Goal: Information Seeking & Learning: Learn about a topic

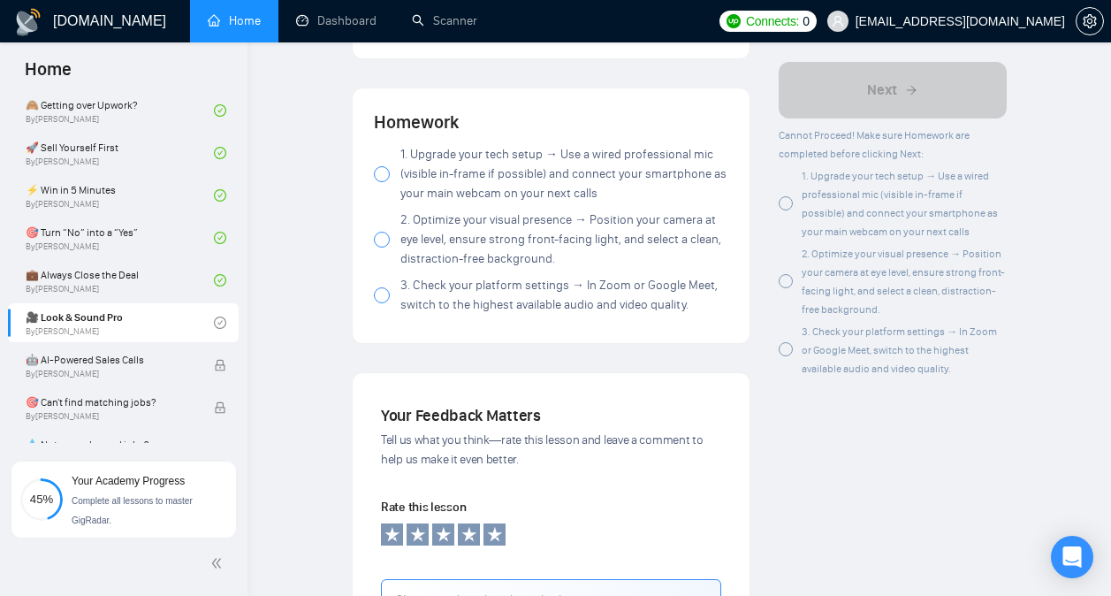
scroll to position [2250, 0]
click at [380, 178] on div at bounding box center [382, 173] width 16 height 16
click at [383, 233] on label "2. Optimize your visual presence → Position your camera at eye level, ensure st…" at bounding box center [551, 238] width 354 height 58
click at [382, 309] on label "3. Check your platform settings → In Zoom or Google Meet, switch to the highest…" at bounding box center [551, 294] width 354 height 39
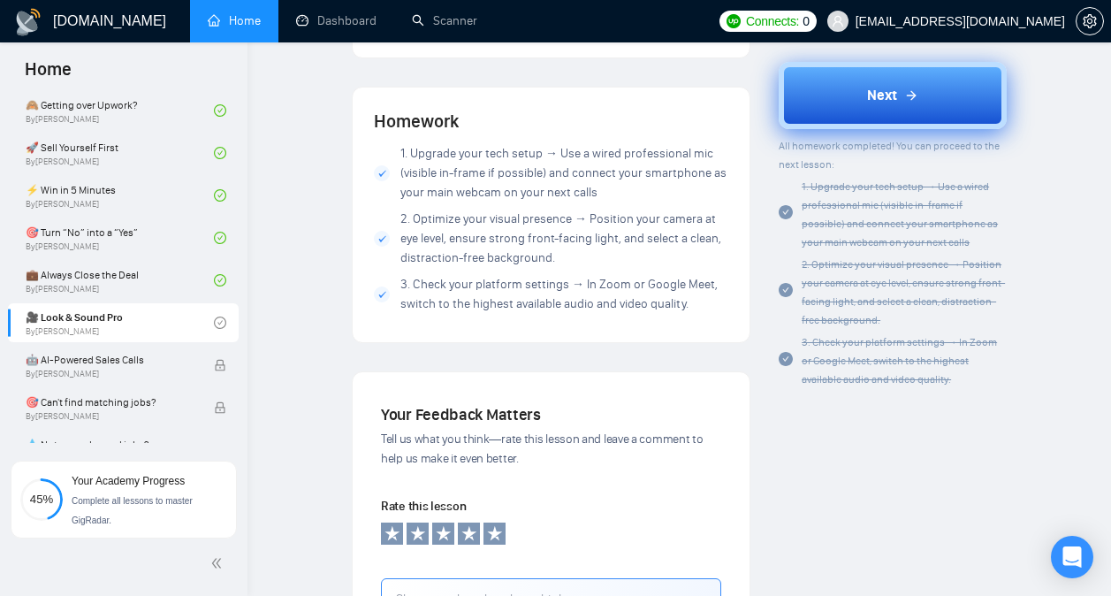
click at [883, 86] on span "Next" at bounding box center [882, 95] width 30 height 21
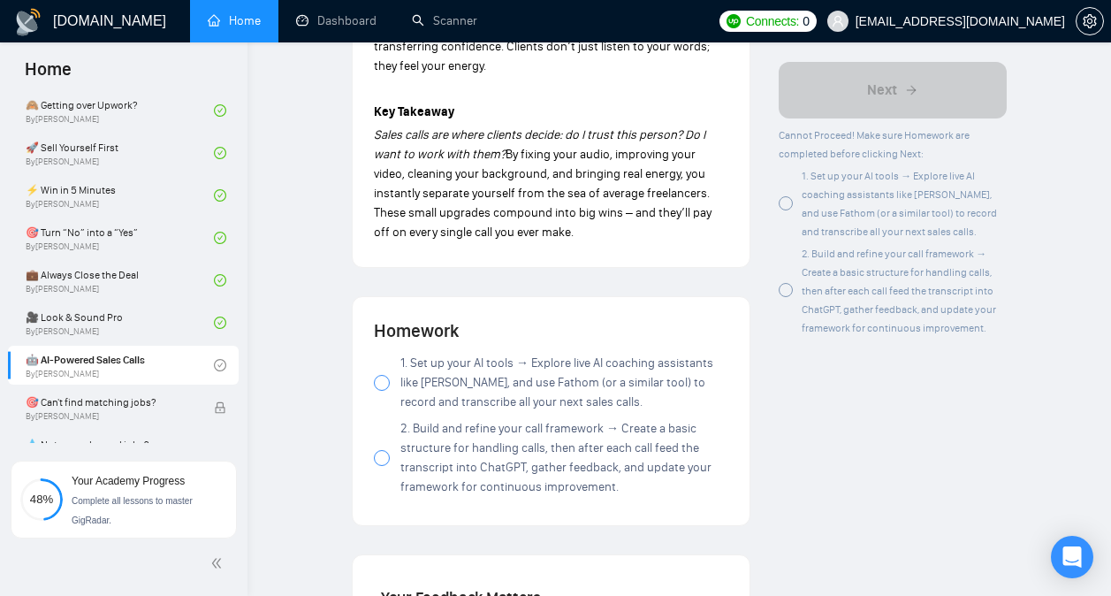
scroll to position [2040, 0]
click at [1068, 553] on icon "Open Intercom Messenger" at bounding box center [1071, 556] width 20 height 23
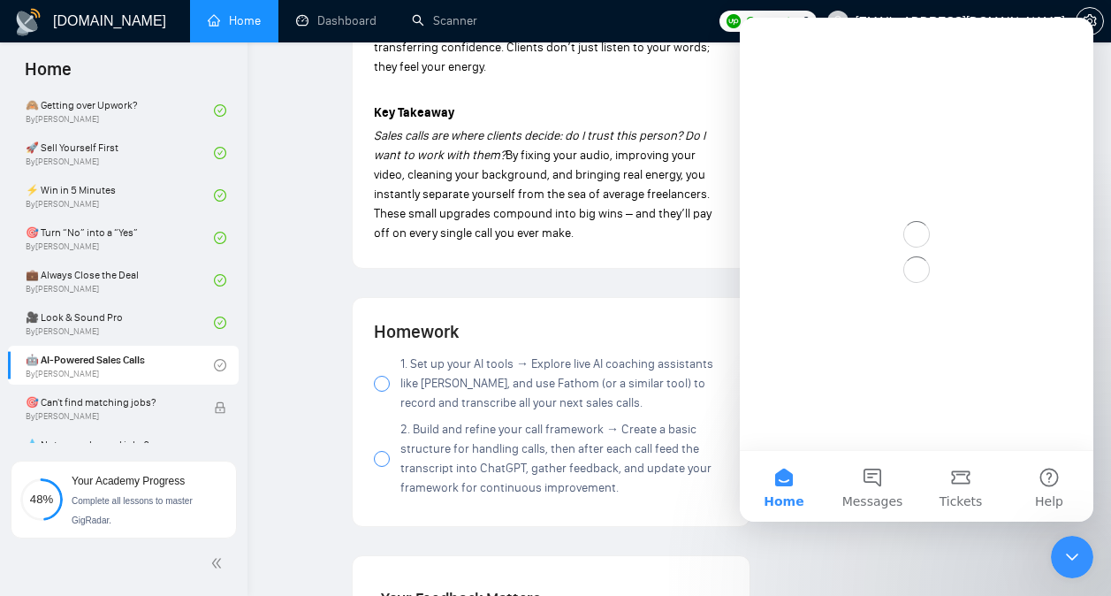
scroll to position [0, 0]
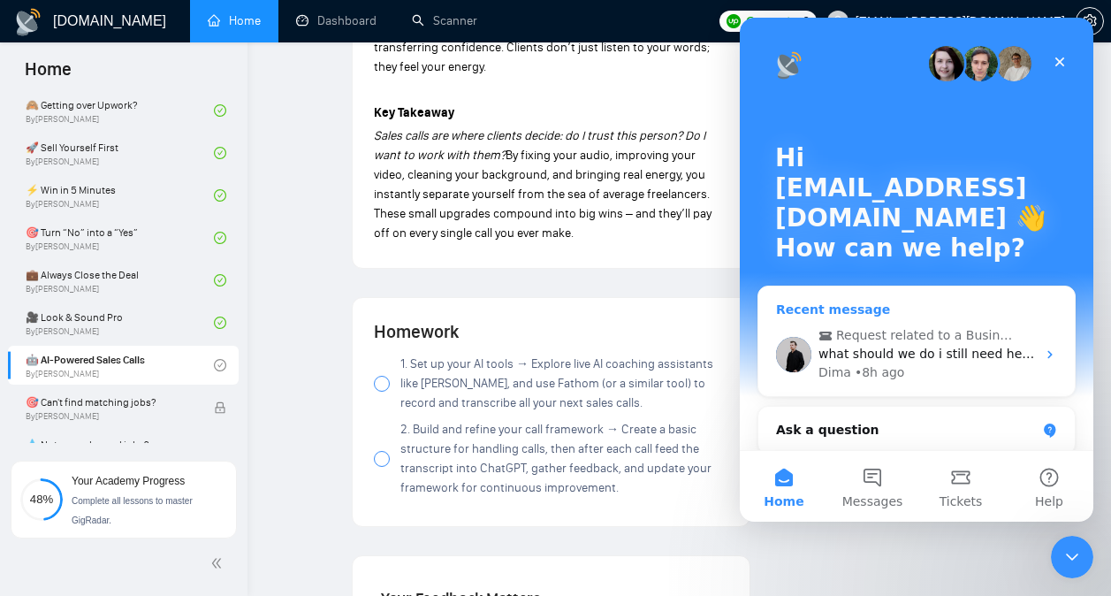
click at [941, 369] on div "Dima • 8h ago" at bounding box center [926, 372] width 217 height 19
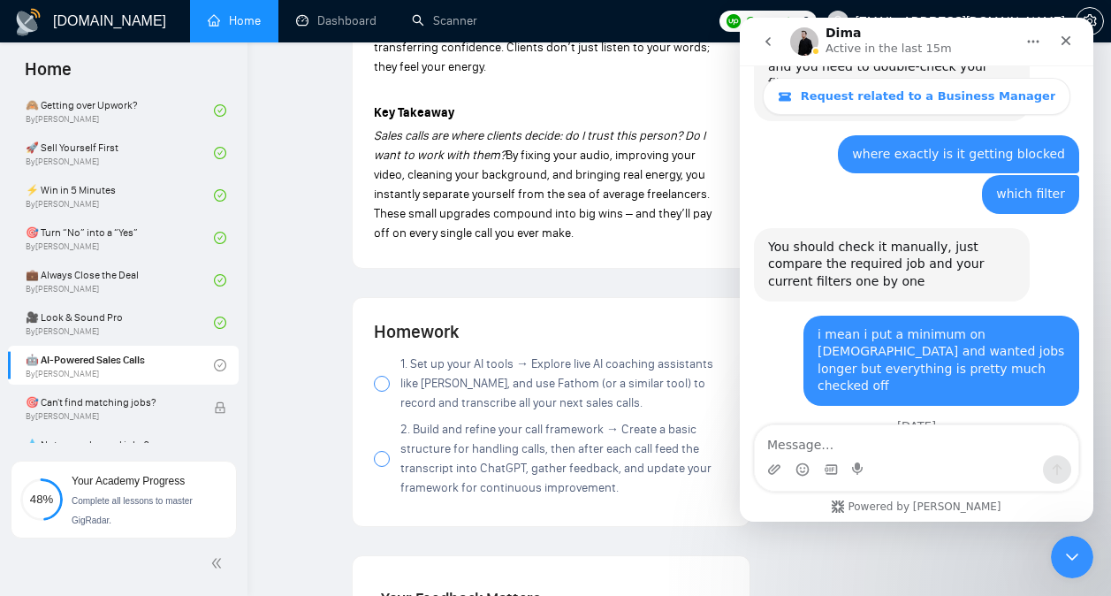
scroll to position [7371, 0]
click at [899, 459] on div "Intercom messenger" at bounding box center [916, 469] width 323 height 28
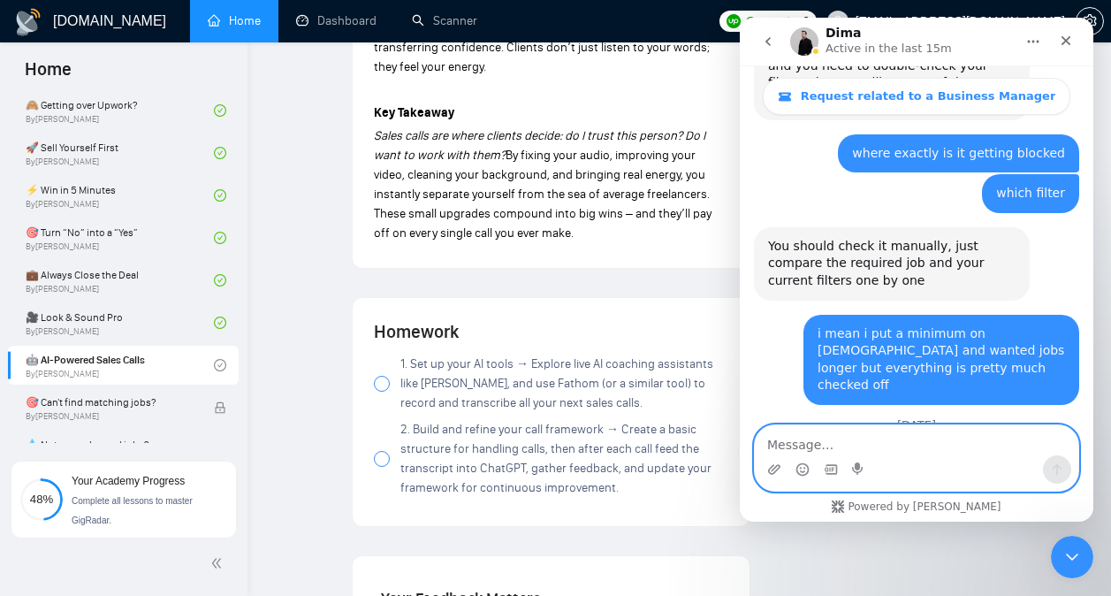
click at [893, 452] on textarea "Message…" at bounding box center [916, 440] width 323 height 30
type textarea "hey you there"
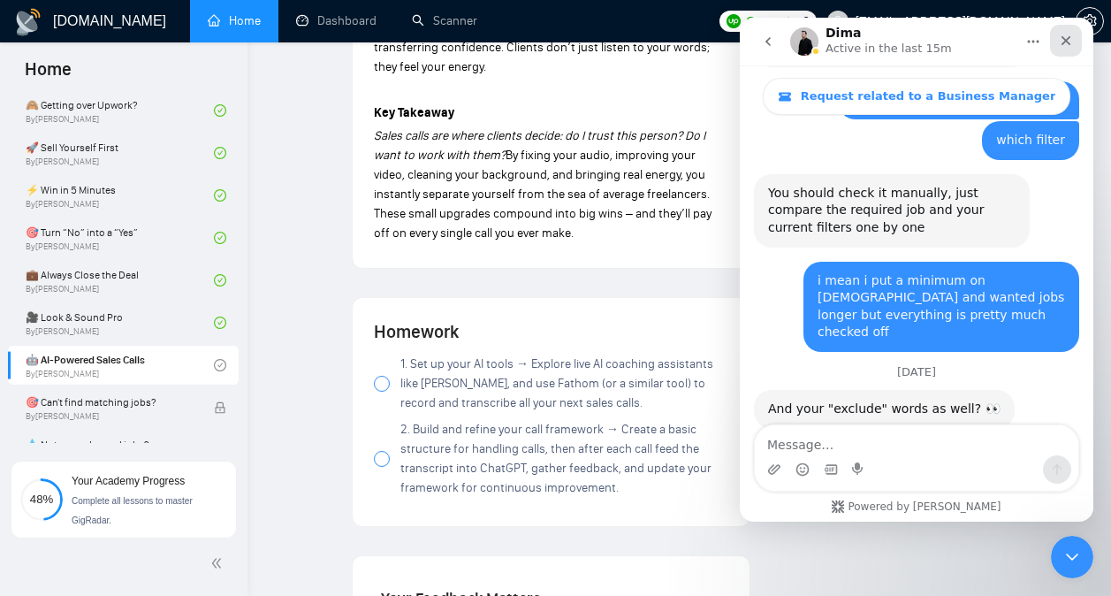
click at [1059, 42] on icon "Close" at bounding box center [1066, 41] width 14 height 14
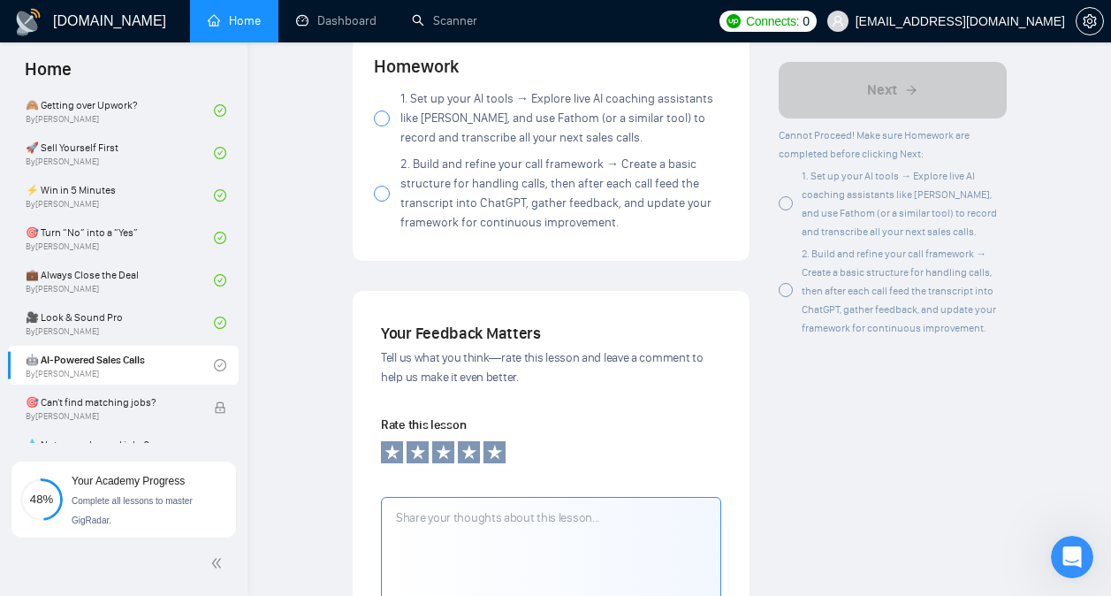
scroll to position [2306, 0]
click at [383, 120] on div at bounding box center [382, 118] width 16 height 16
click at [381, 198] on div at bounding box center [382, 193] width 16 height 16
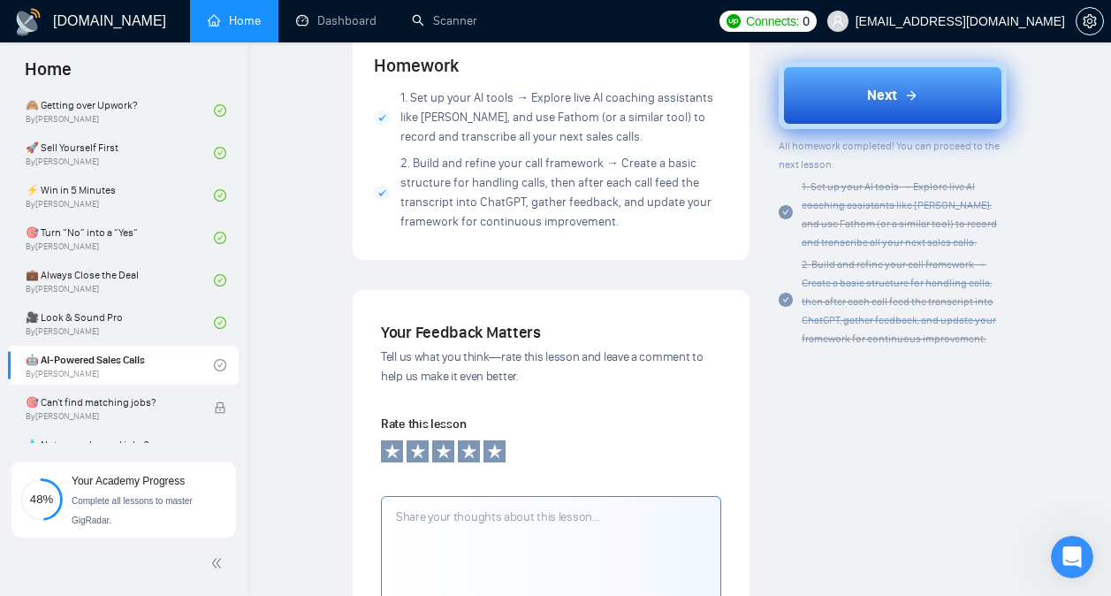
click at [880, 108] on button "Next" at bounding box center [892, 95] width 228 height 67
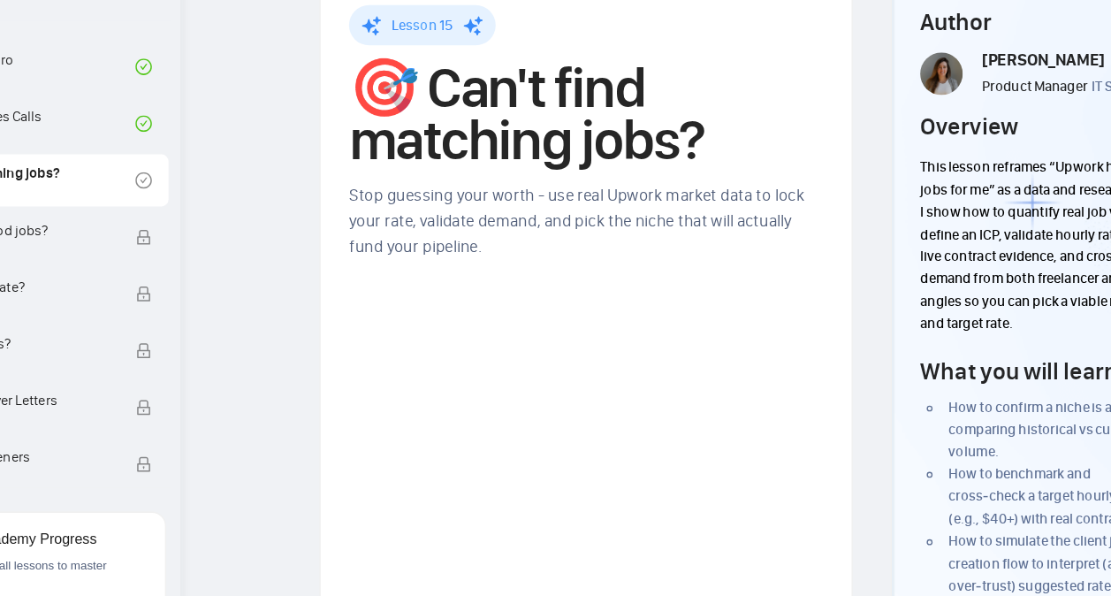
scroll to position [11, 0]
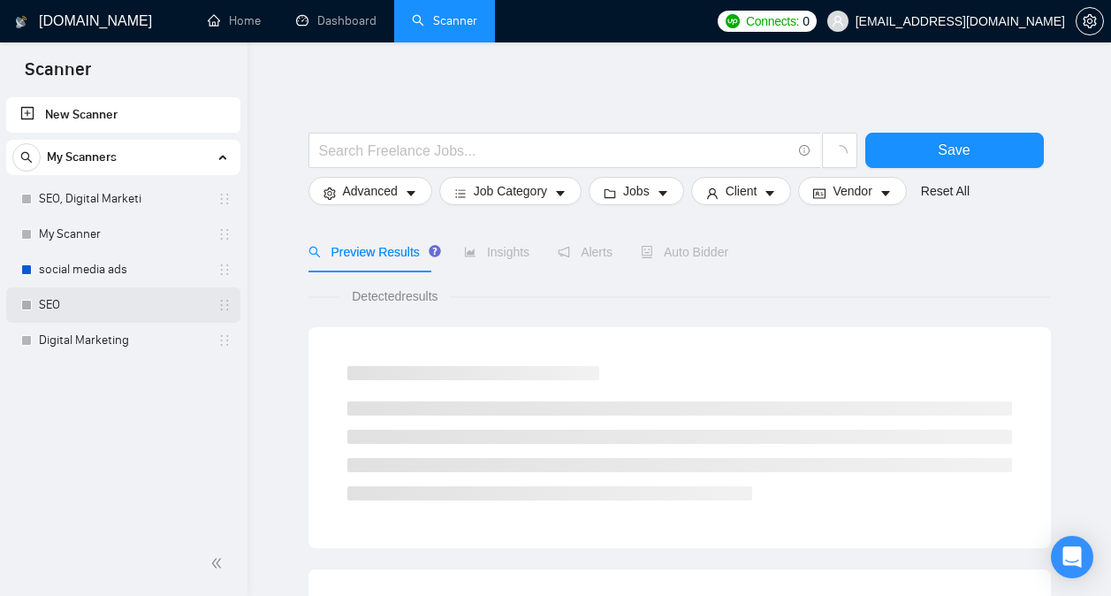
click at [100, 296] on link "SEO" at bounding box center [123, 304] width 168 height 35
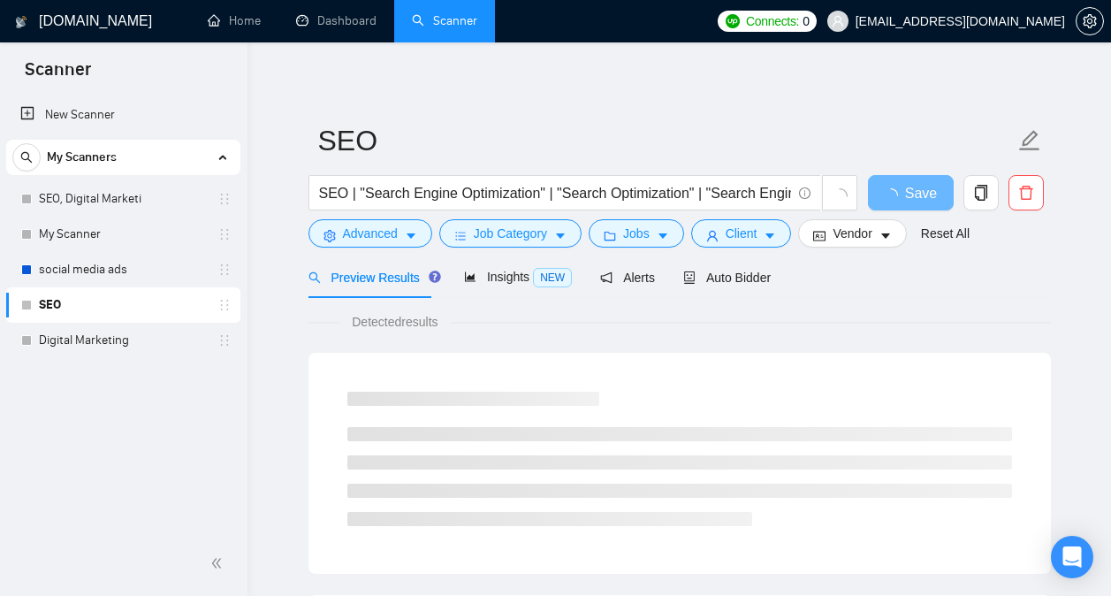
scroll to position [4, 0]
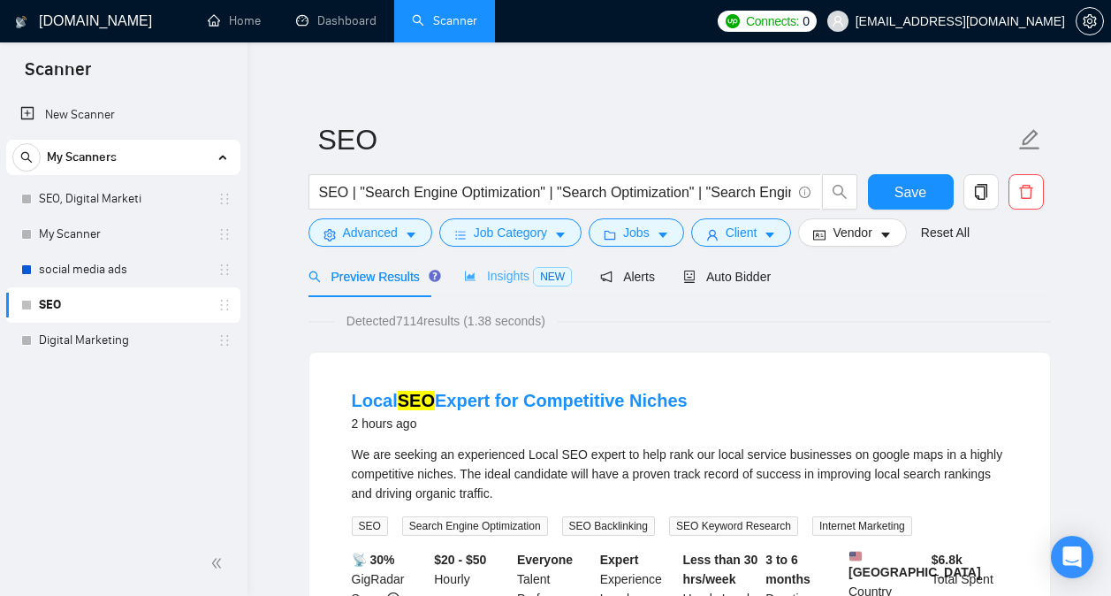
click at [521, 286] on div "Insights NEW" at bounding box center [518, 276] width 108 height 42
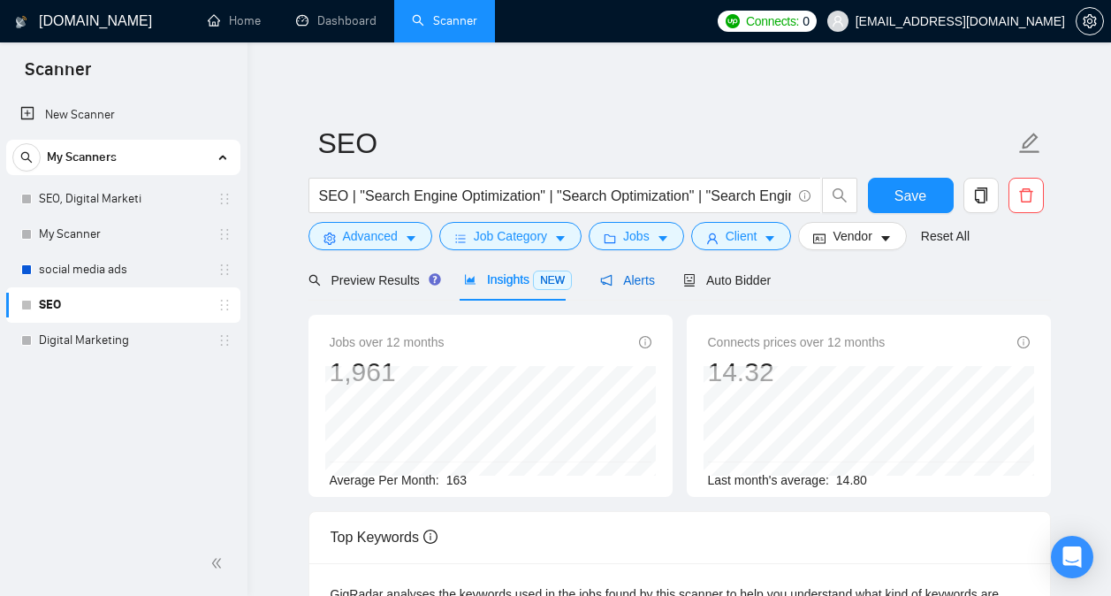
click at [628, 280] on span "Alerts" at bounding box center [627, 280] width 55 height 14
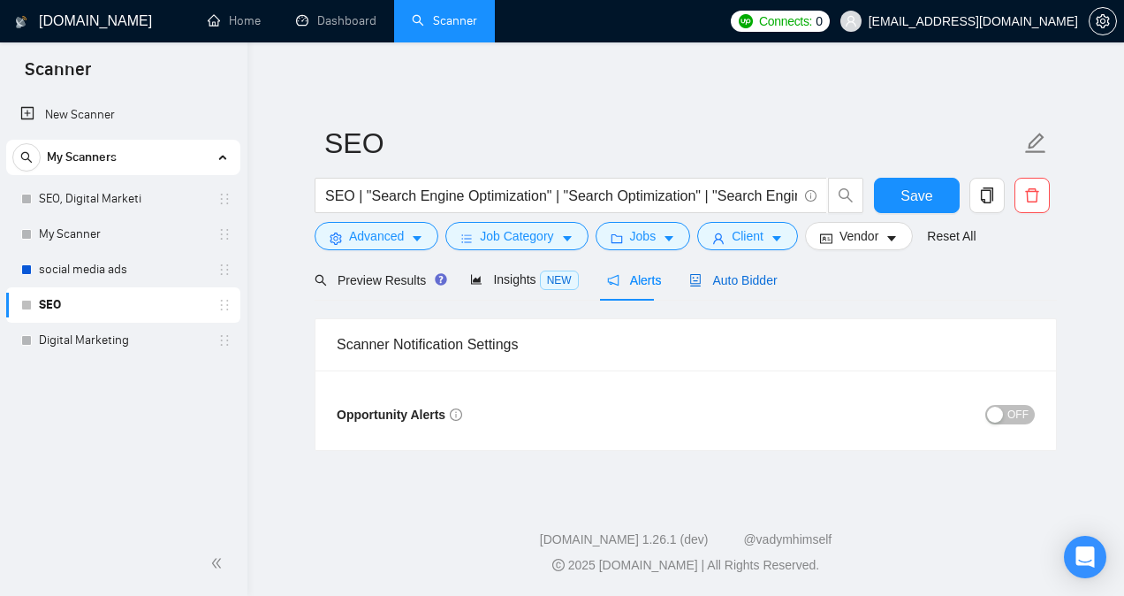
click at [726, 280] on span "Auto Bidder" at bounding box center [732, 280] width 87 height 14
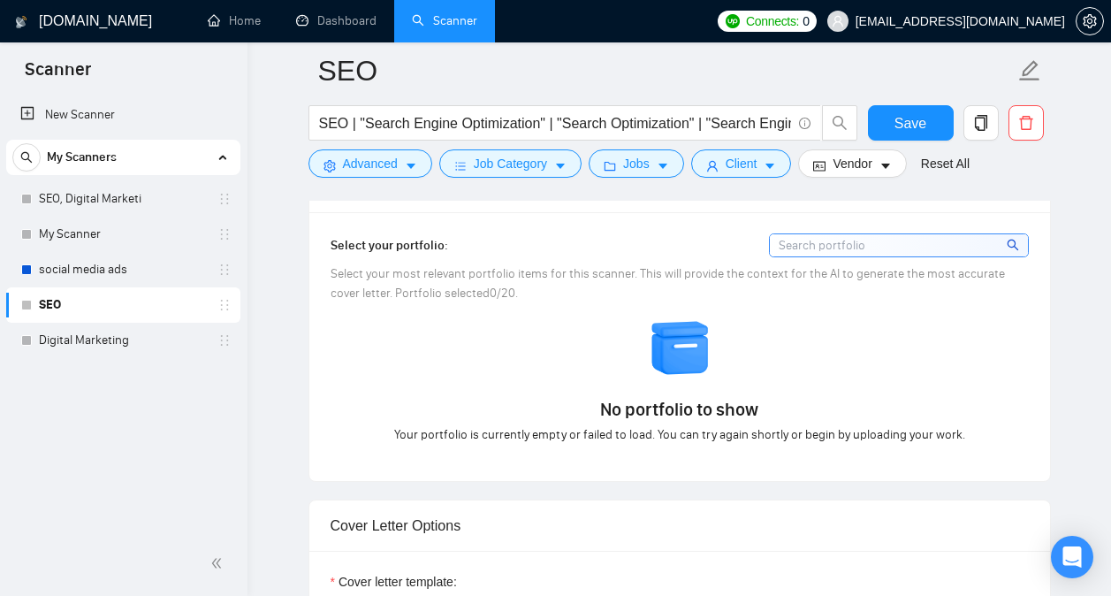
scroll to position [1623, 0]
click at [860, 248] on input at bounding box center [899, 244] width 258 height 22
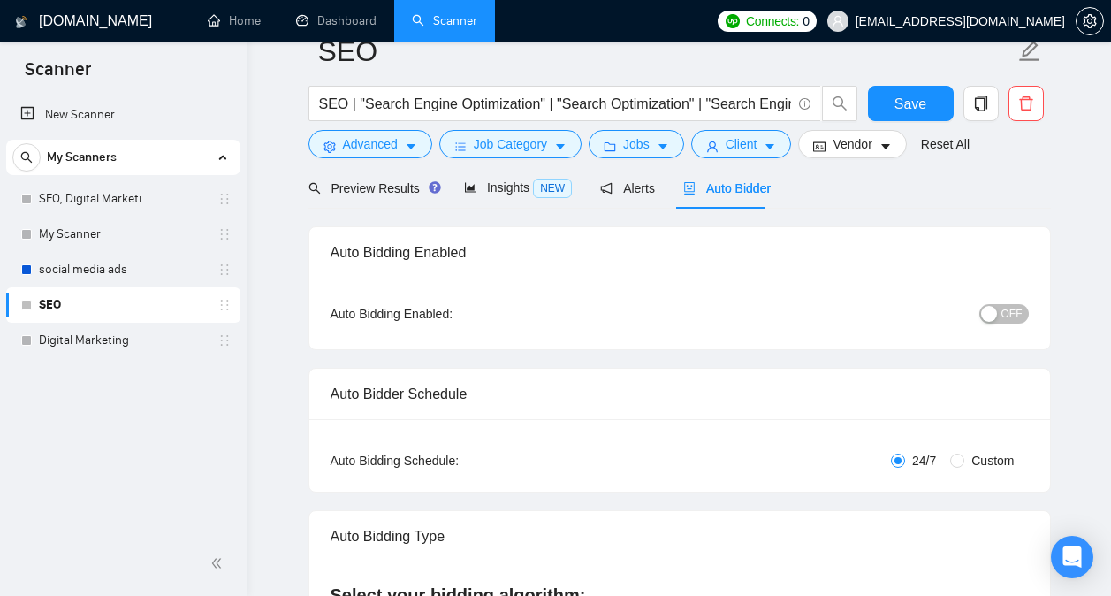
scroll to position [0, 0]
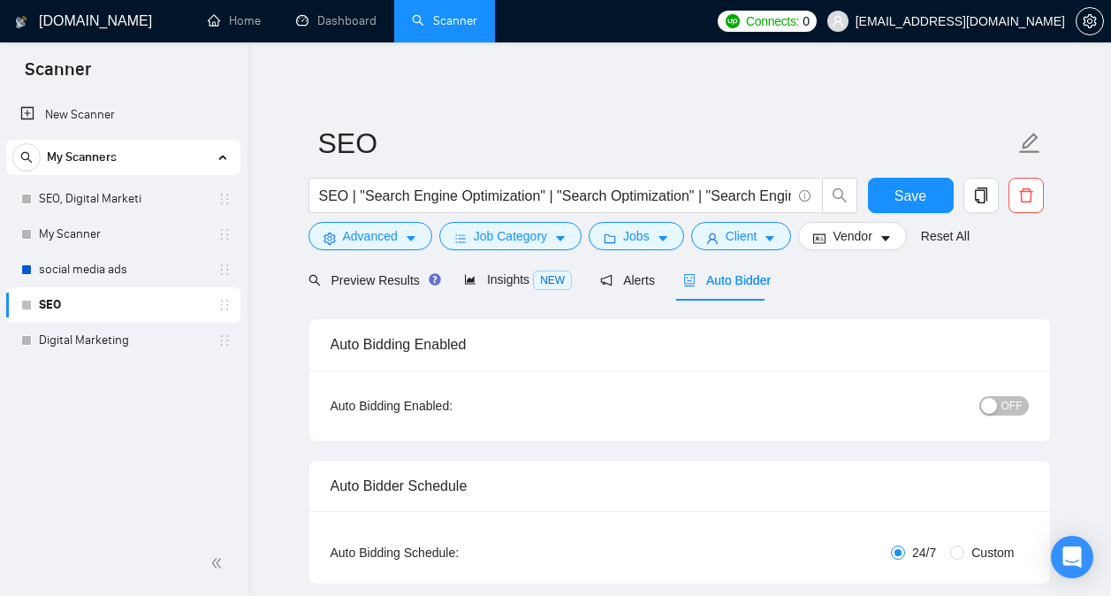
click at [649, 285] on div "Preview Results Insights NEW Alerts Auto Bidder" at bounding box center [539, 280] width 463 height 42
click at [639, 283] on span "Alerts" at bounding box center [627, 280] width 55 height 14
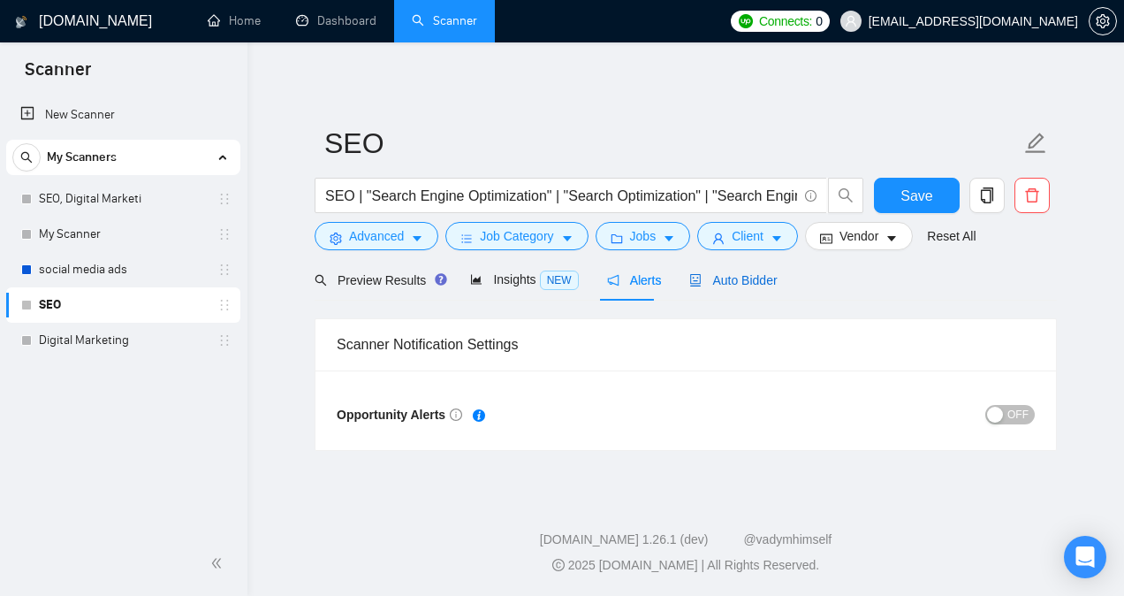
click at [699, 285] on span "Auto Bidder" at bounding box center [732, 280] width 87 height 14
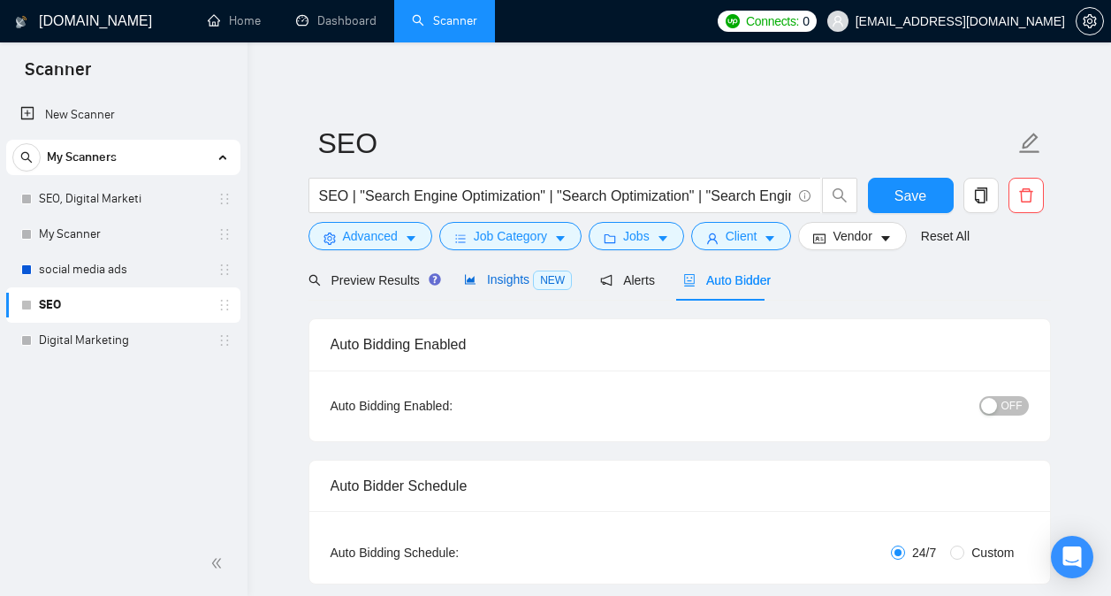
click at [518, 287] on div "Insights NEW" at bounding box center [518, 279] width 108 height 20
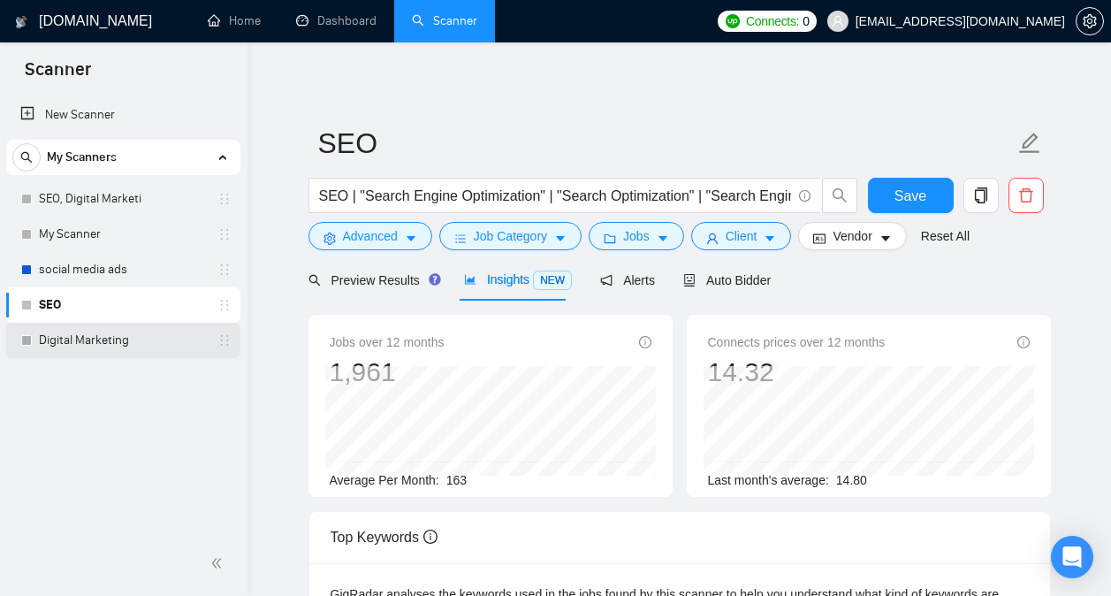
click at [75, 345] on link "Digital Marketing" at bounding box center [123, 340] width 168 height 35
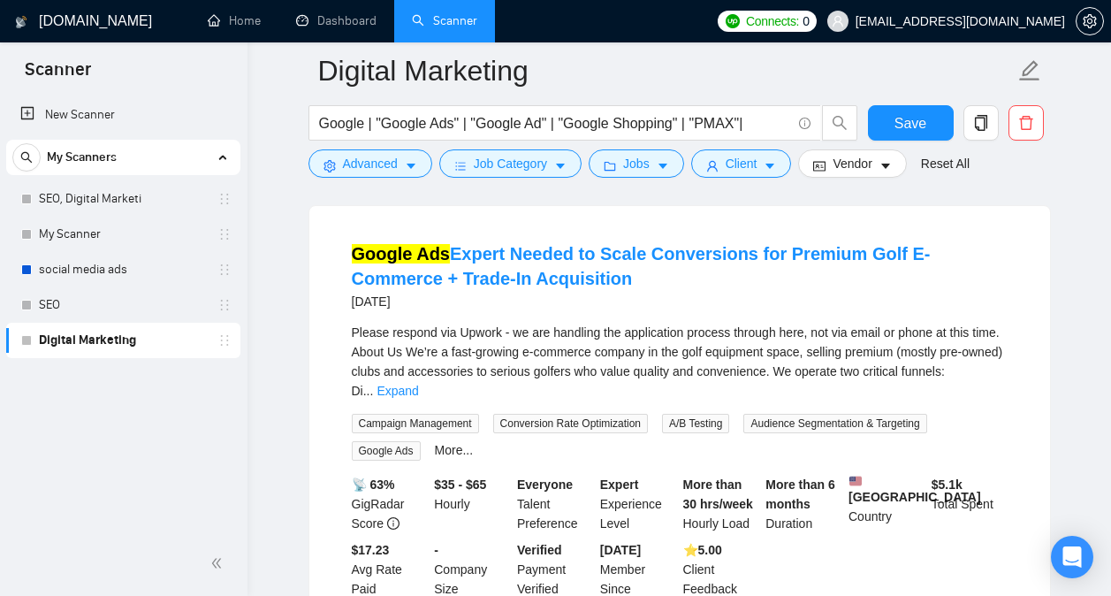
scroll to position [3697, 0]
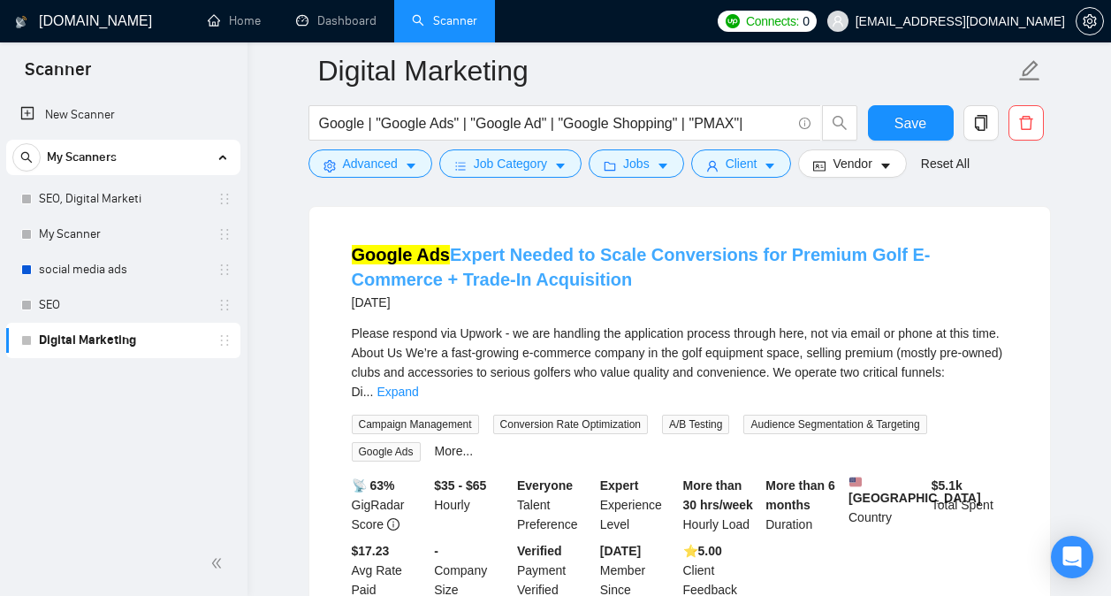
click at [763, 247] on link "Google Ads Expert Needed to Scale Conversions for Premium Golf E-Commerce + Tra…" at bounding box center [641, 267] width 579 height 44
